Goal: Check status: Check status

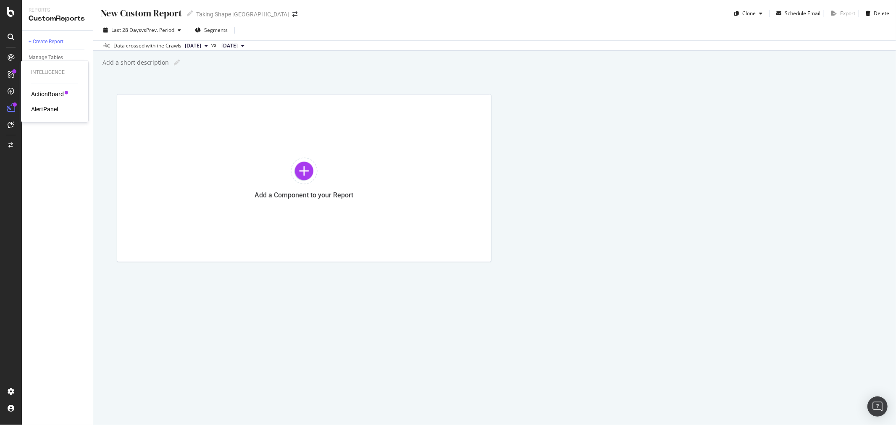
drag, startPoint x: 0, startPoint y: 0, endPoint x: 15, endPoint y: 72, distance: 73.8
click at [15, 72] on div at bounding box center [14, 71] width 4 height 4
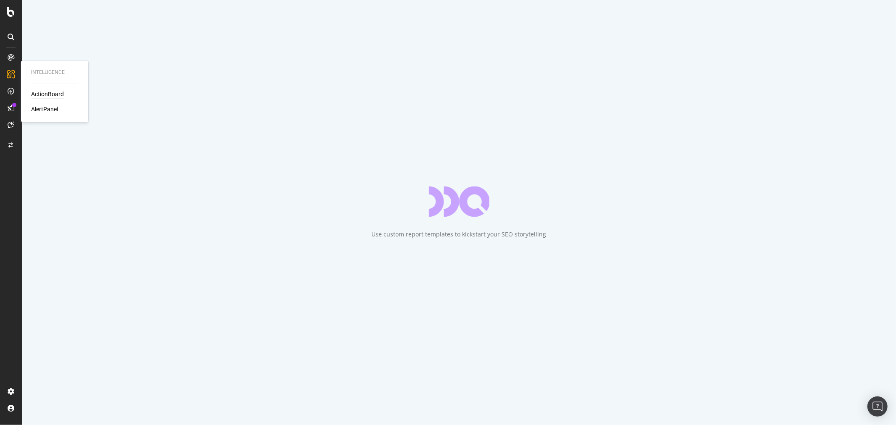
click at [47, 94] on div "ActionBoard" at bounding box center [47, 94] width 33 height 8
